Goal: Navigation & Orientation: Find specific page/section

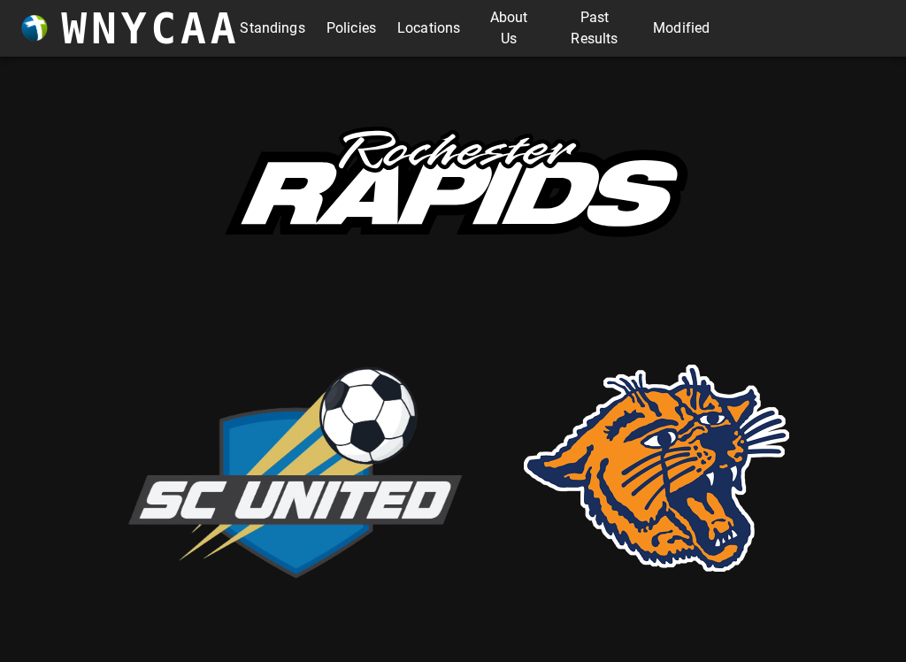
click at [684, 36] on link "Modified" at bounding box center [681, 28] width 57 height 28
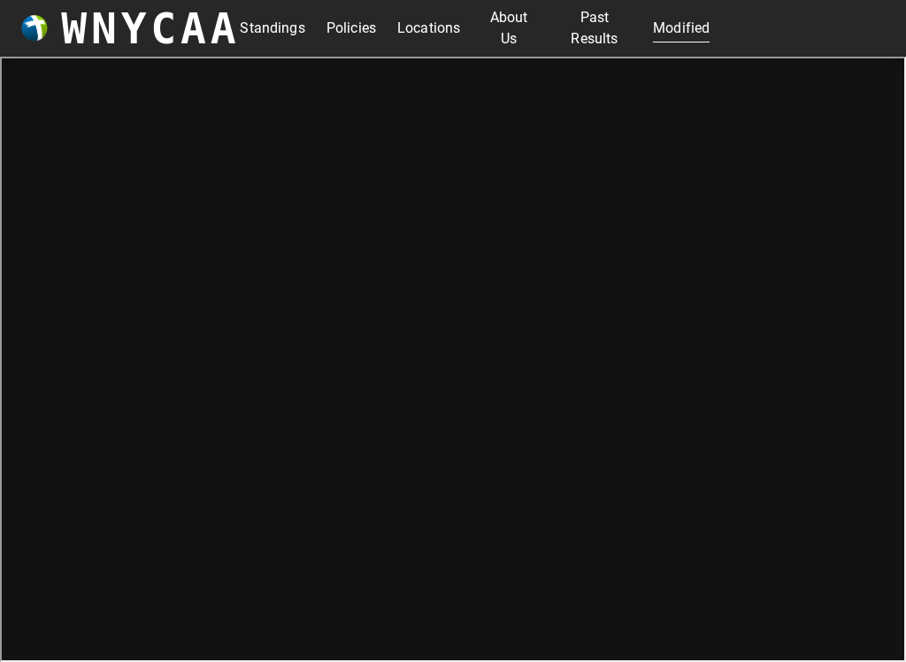
click at [444, 25] on link "Locations" at bounding box center [428, 28] width 63 height 28
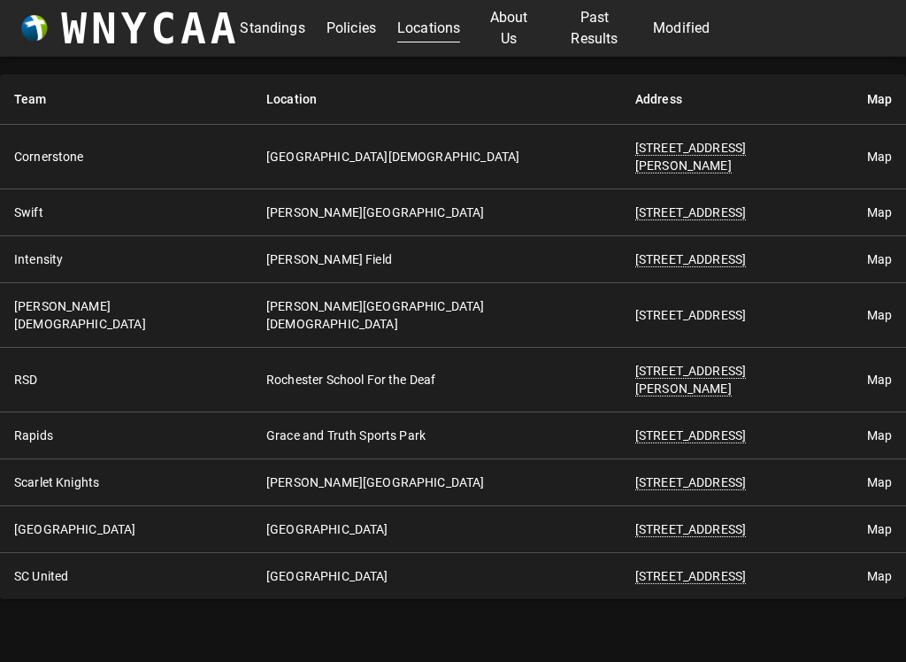
click at [682, 30] on link "Modified" at bounding box center [681, 28] width 57 height 28
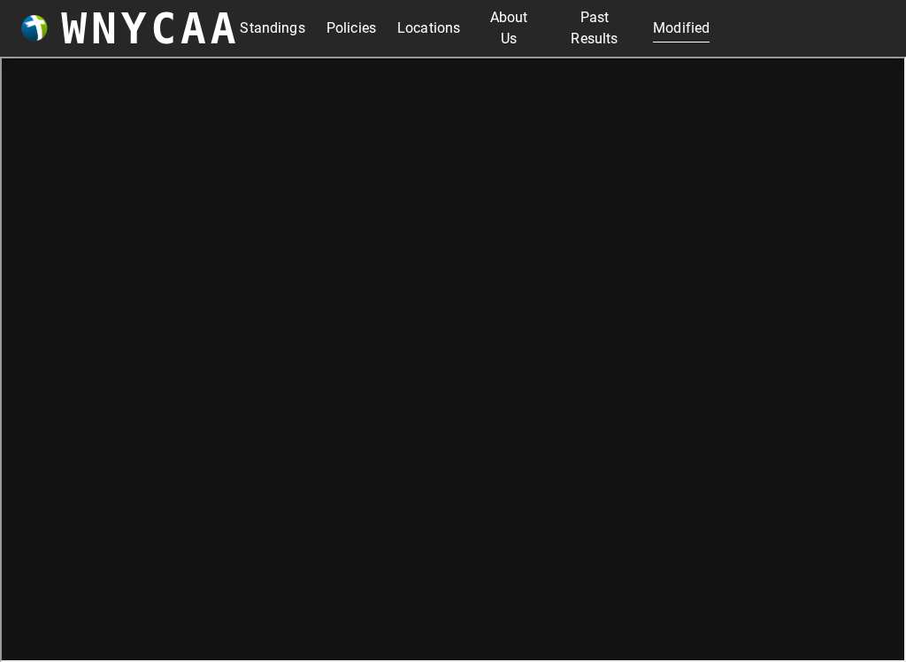
click at [426, 32] on link "Locations" at bounding box center [428, 28] width 63 height 28
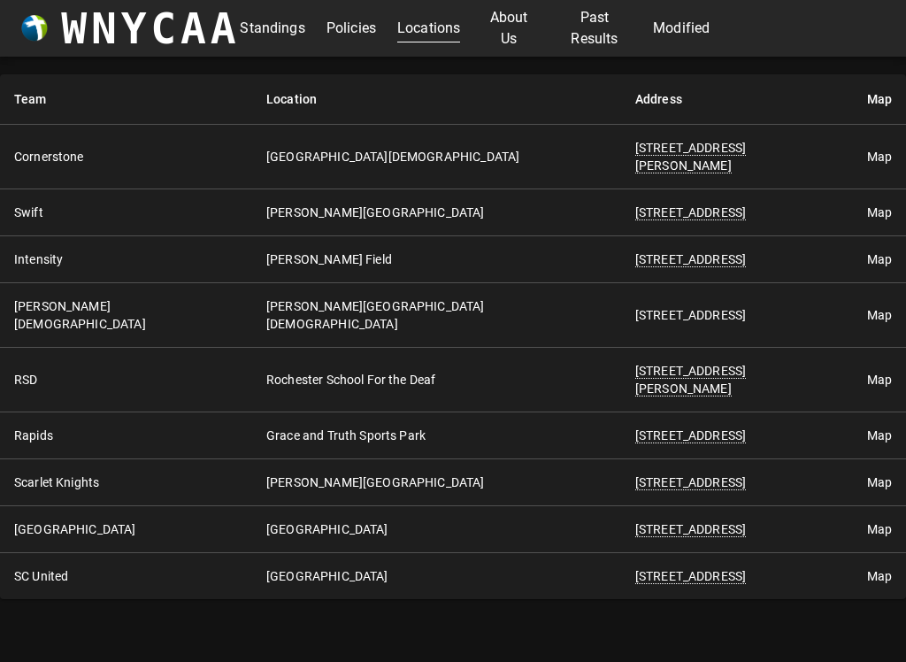
click at [682, 33] on link "Modified" at bounding box center [681, 28] width 57 height 28
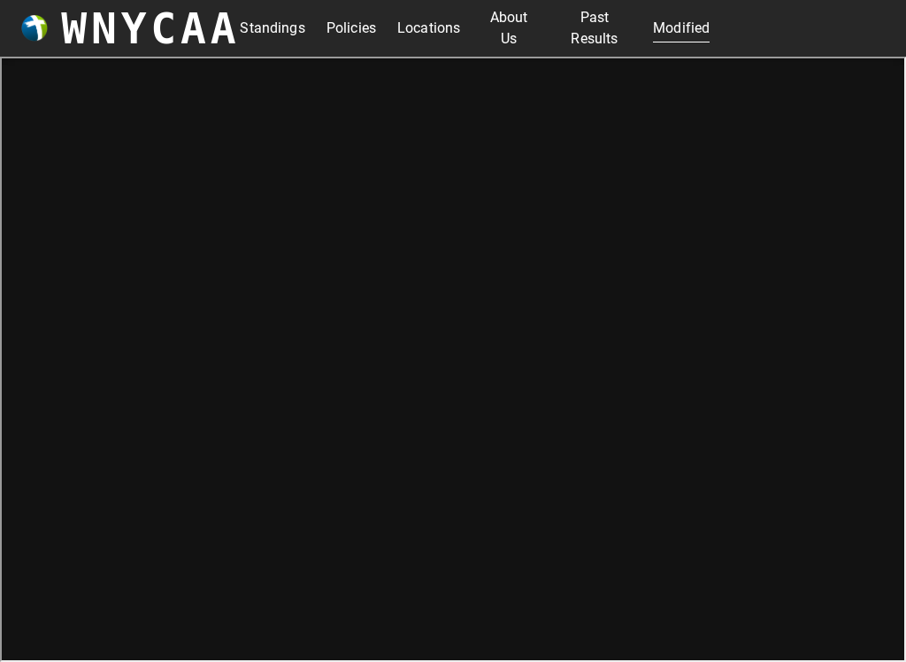
click at [422, 35] on link "Locations" at bounding box center [428, 28] width 63 height 28
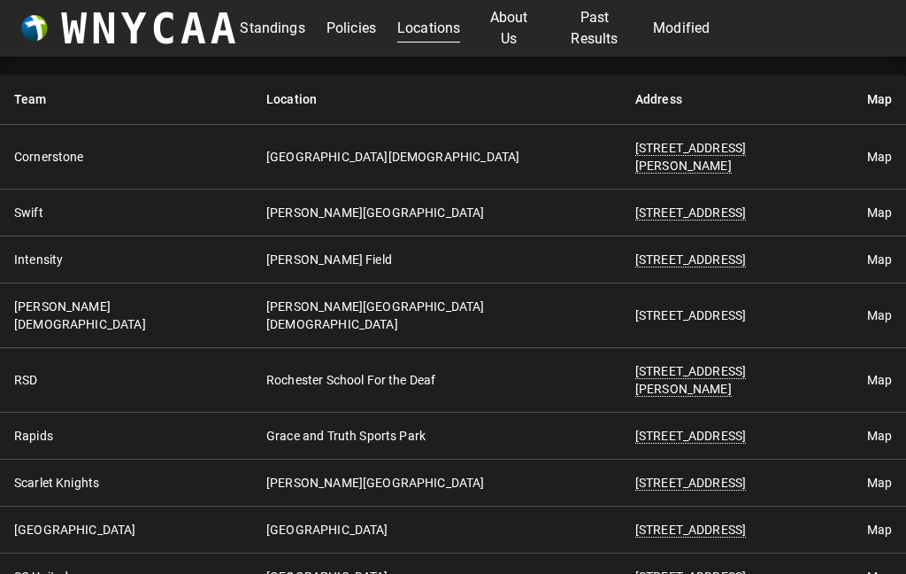
click at [686, 29] on link "Modified" at bounding box center [681, 28] width 57 height 28
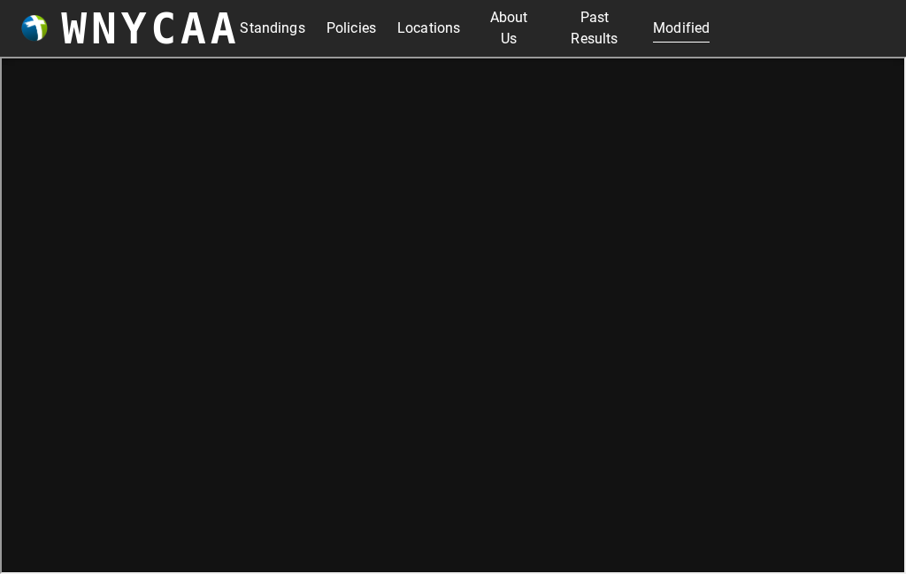
scroll to position [6, 0]
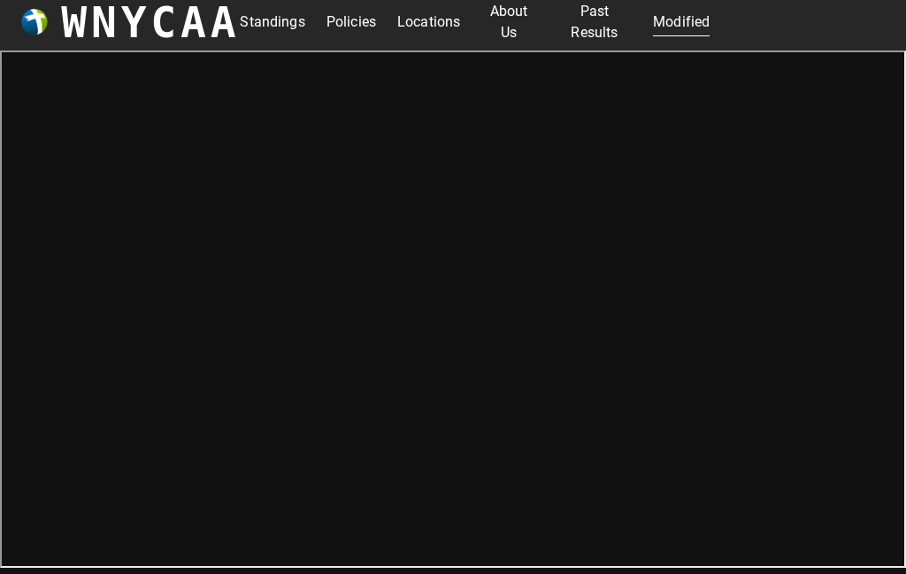
click at [269, 23] on link "Standings" at bounding box center [272, 22] width 65 height 28
click at [338, 30] on link "Policies" at bounding box center [352, 22] width 50 height 28
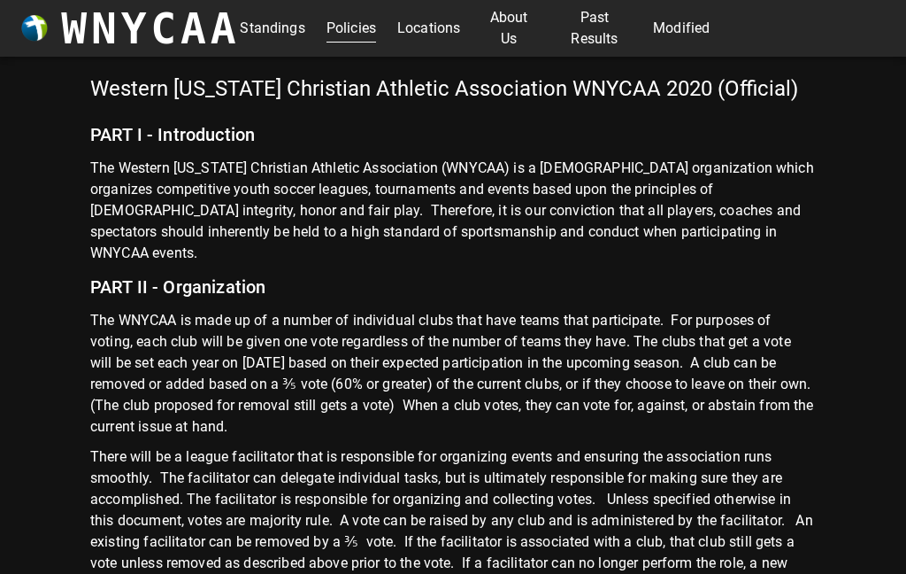
click at [439, 36] on link "Locations" at bounding box center [428, 28] width 63 height 28
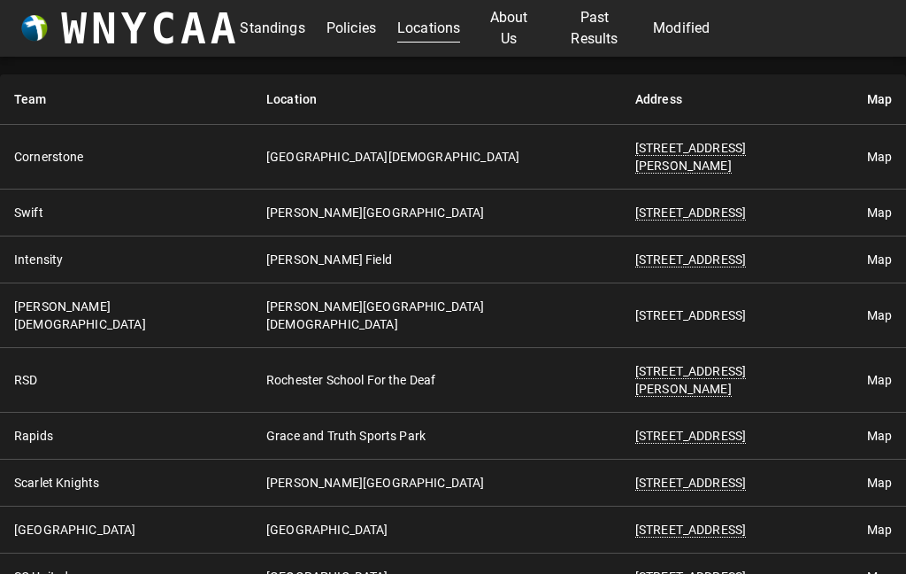
click at [680, 27] on link "Modified" at bounding box center [681, 28] width 57 height 28
